Goal: Entertainment & Leisure: Consume media (video, audio)

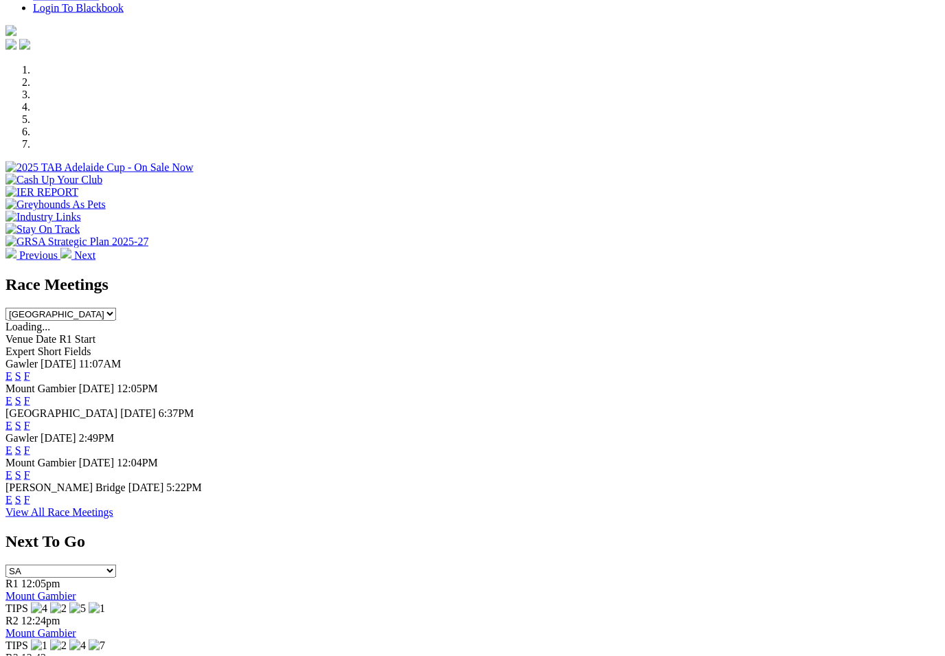
scroll to position [371, 0]
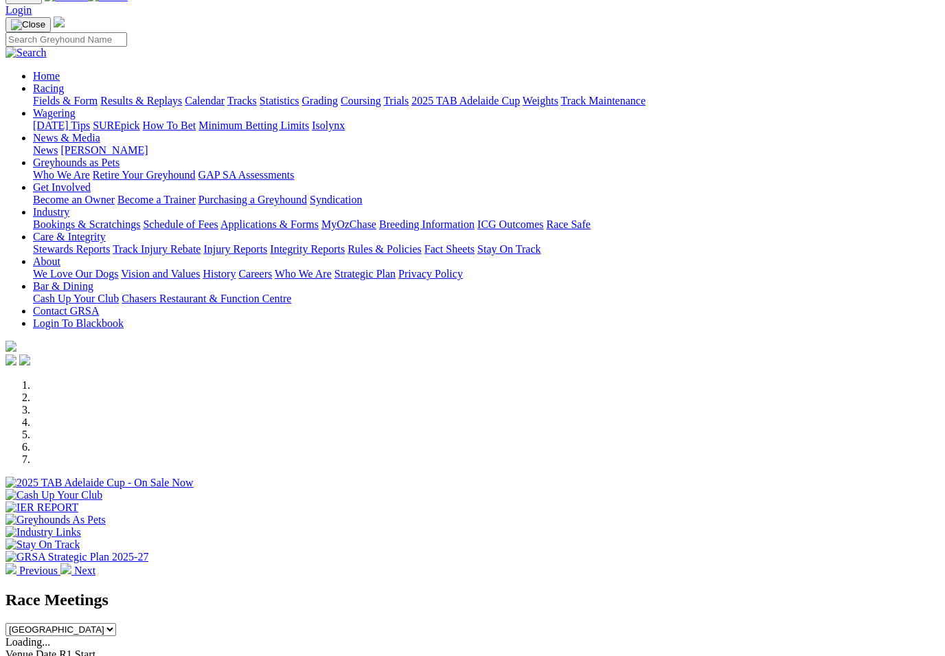
scroll to position [0, 0]
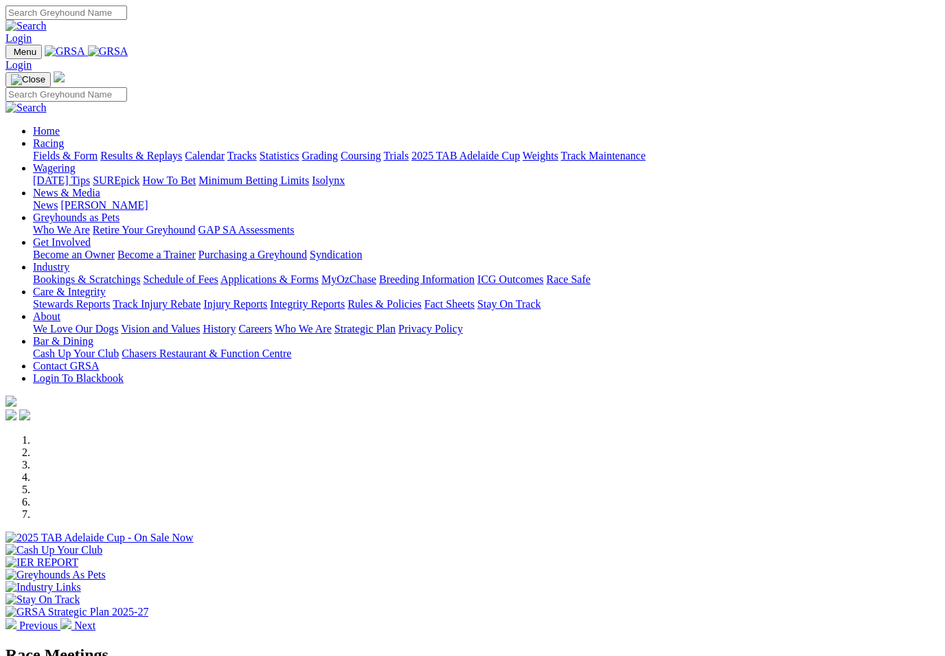
click at [64, 137] on link "Racing" at bounding box center [48, 143] width 31 height 12
click at [60, 150] on link "Fields & Form" at bounding box center [65, 156] width 65 height 12
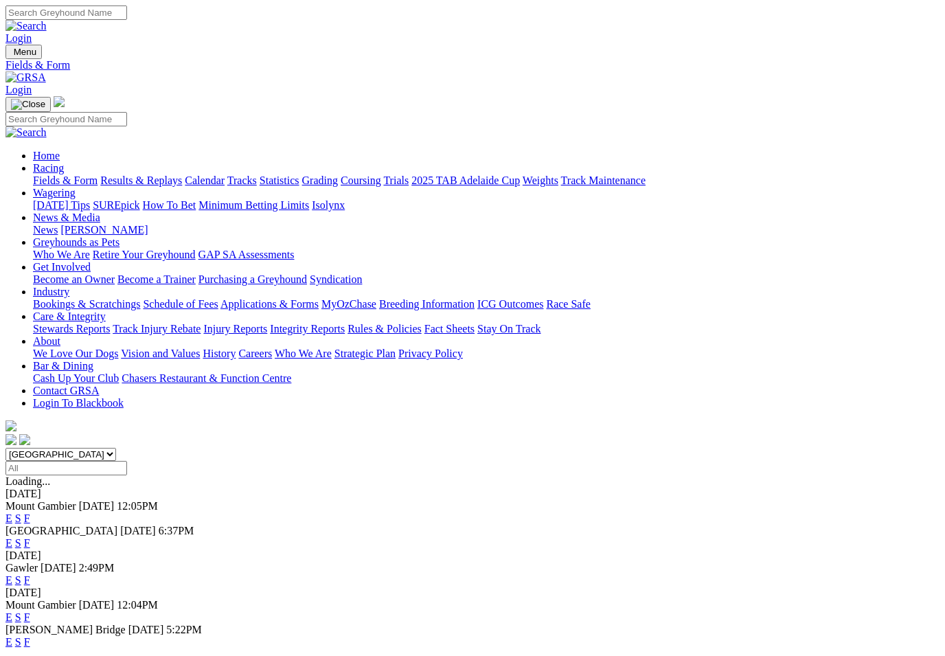
click at [30, 512] on link "F" at bounding box center [27, 518] width 6 height 12
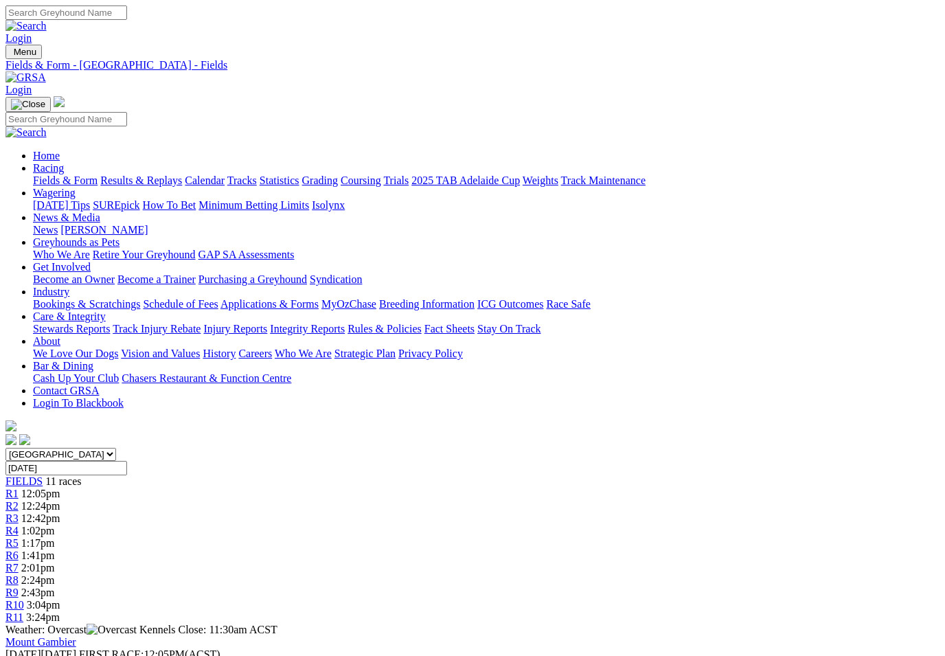
click at [47, 174] on link "Fields & Form" at bounding box center [65, 180] width 65 height 12
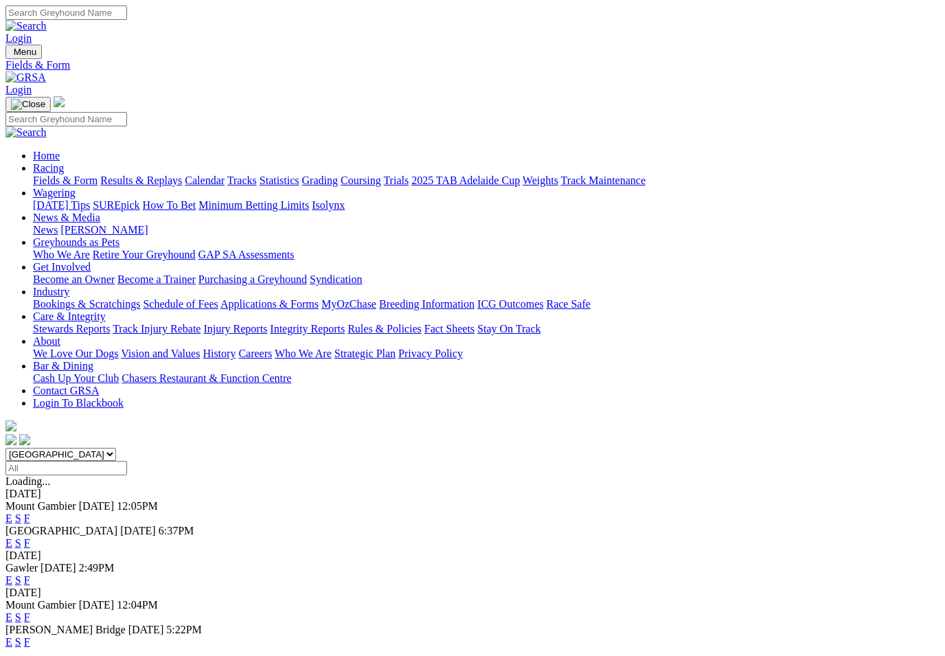
click at [30, 537] on link "F" at bounding box center [27, 543] width 6 height 12
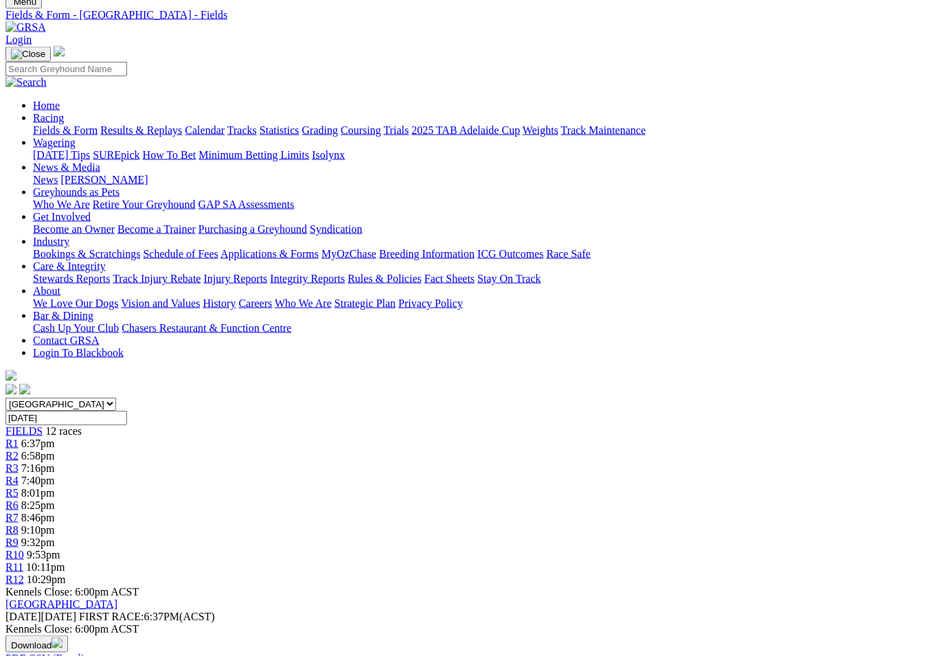
scroll to position [52, 0]
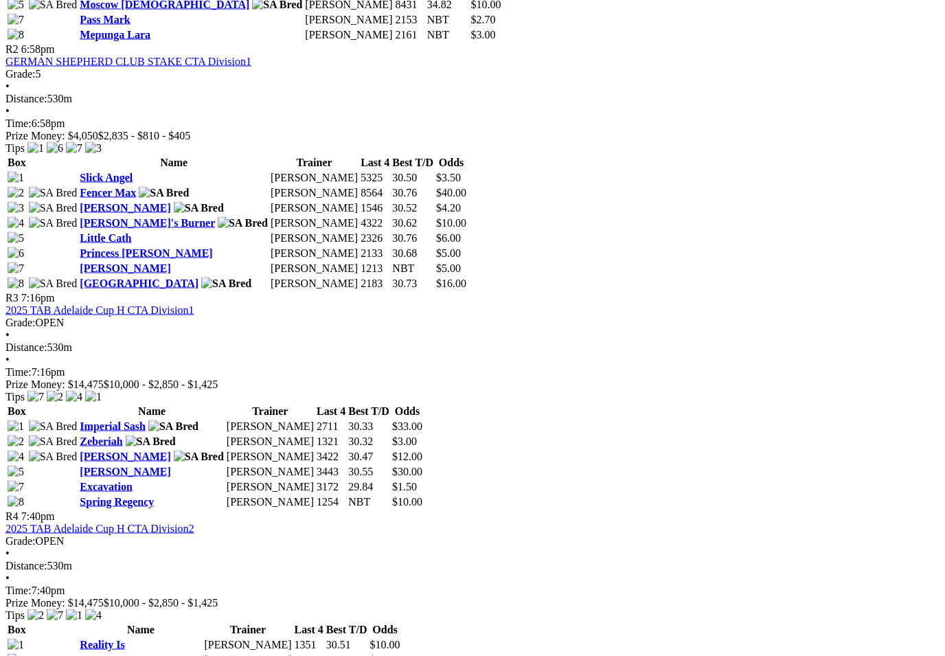
scroll to position [905, 0]
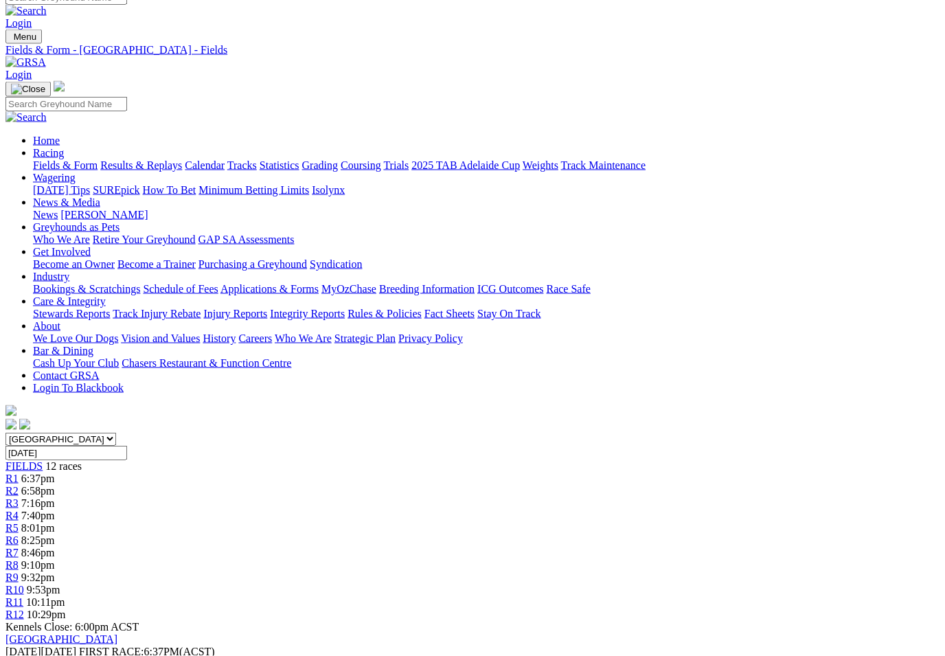
scroll to position [0, 0]
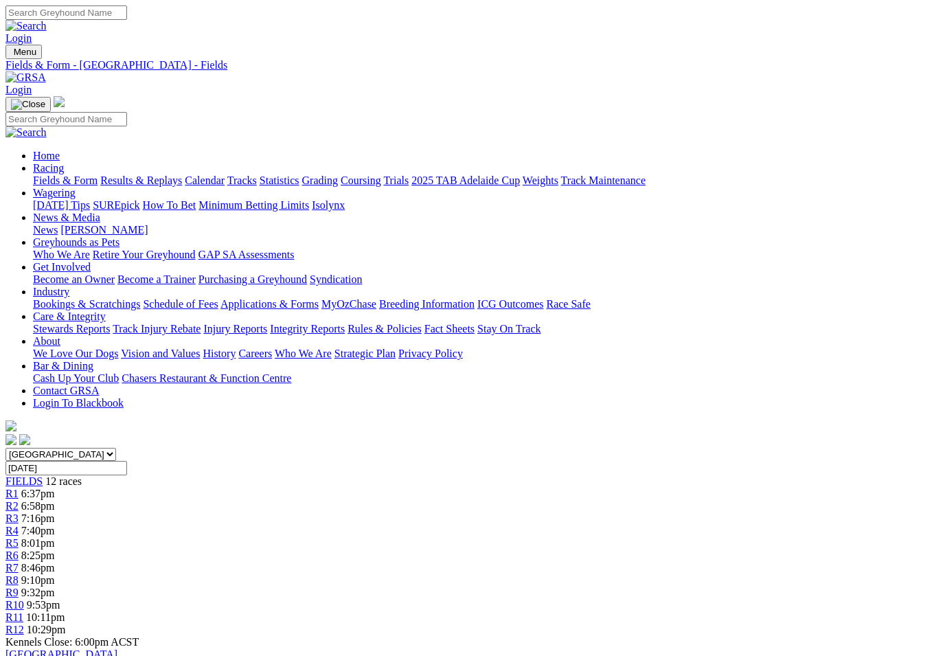
click at [182, 174] on link "Results & Replays" at bounding box center [141, 180] width 82 height 12
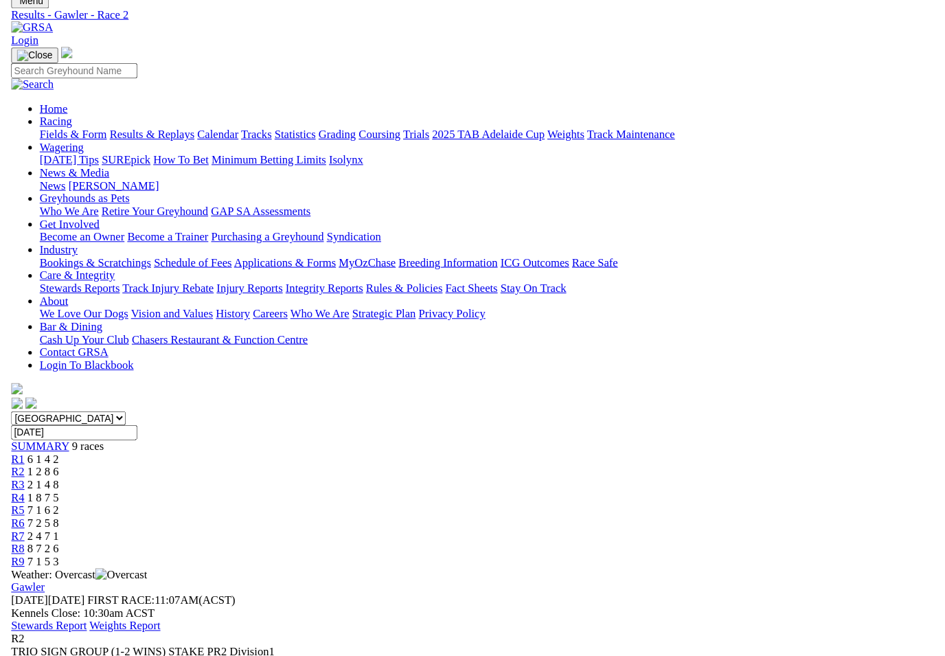
scroll to position [56, 0]
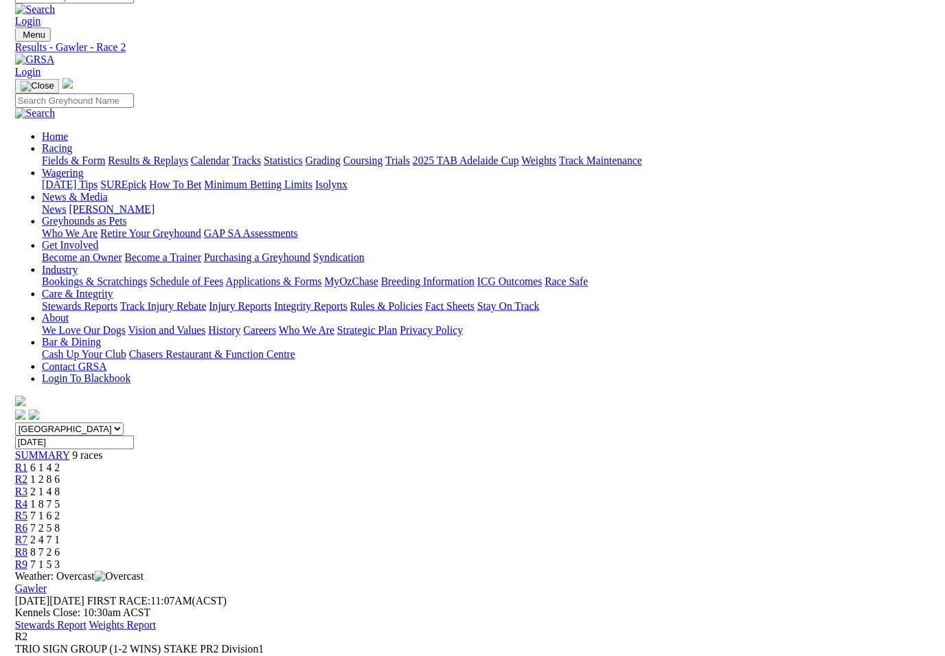
scroll to position [56, 0]
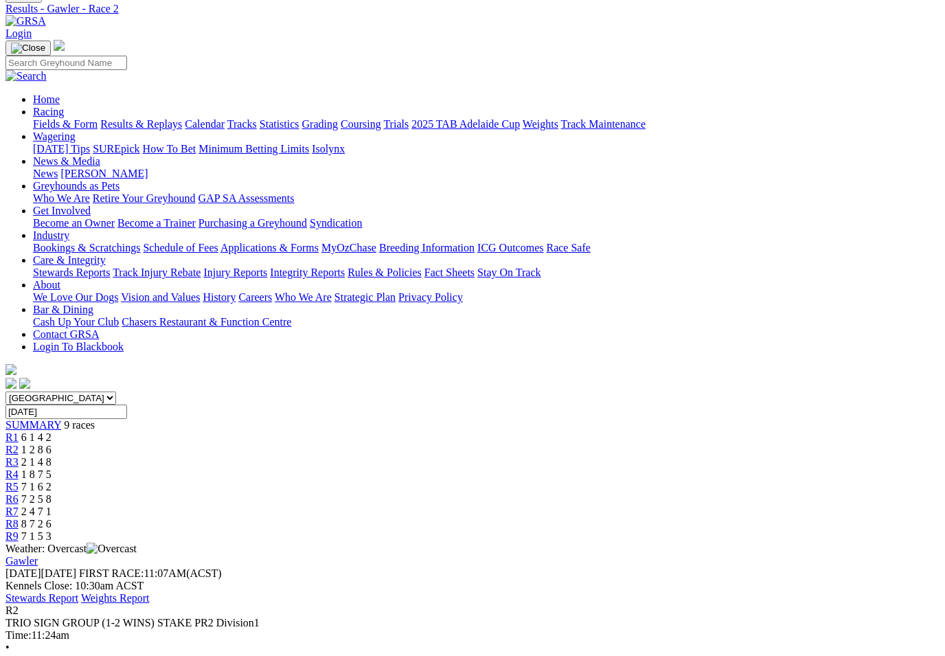
click at [19, 456] on link "R3" at bounding box center [11, 462] width 13 height 12
